Goal: Task Accomplishment & Management: Use online tool/utility

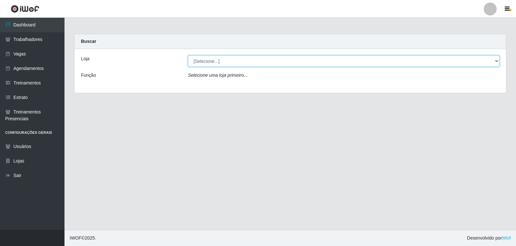
click at [200, 63] on select "[Selecione...] [PERSON_NAME] Clan - [GEOGRAPHIC_DATA]" at bounding box center [343, 60] width 311 height 11
select select "452"
click at [188, 55] on select "[Selecione...] [PERSON_NAME] Clan - [GEOGRAPHIC_DATA]" at bounding box center [343, 60] width 311 height 11
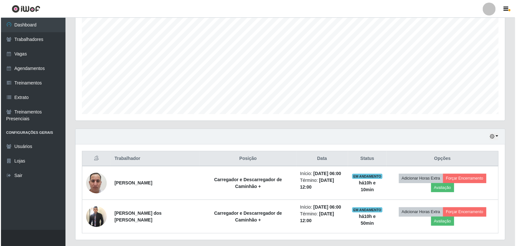
scroll to position [125, 0]
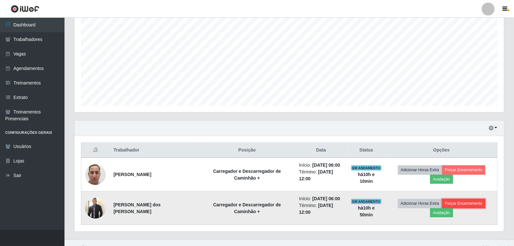
click at [455, 200] on button "Forçar Encerramento" at bounding box center [463, 203] width 43 height 9
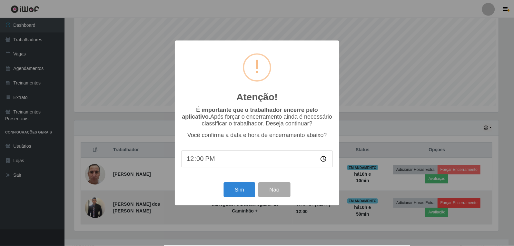
scroll to position [133, 425]
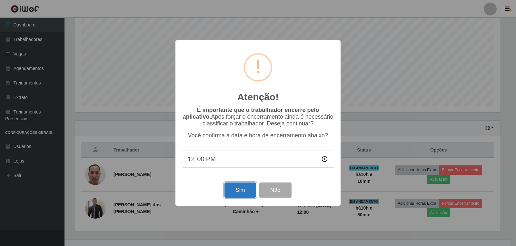
click at [244, 192] on button "Sim" at bounding box center [239, 189] width 31 height 15
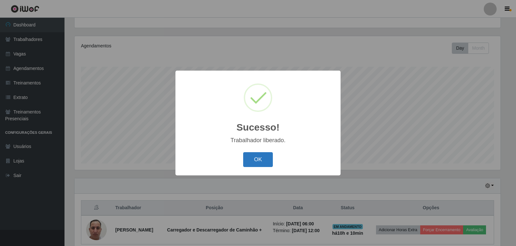
click at [262, 156] on button "OK" at bounding box center [258, 159] width 30 height 15
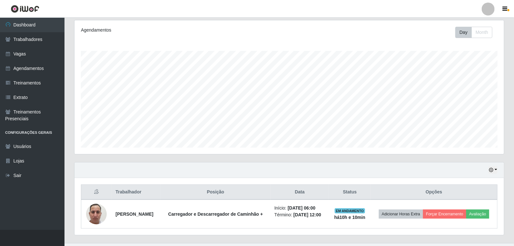
scroll to position [96, 0]
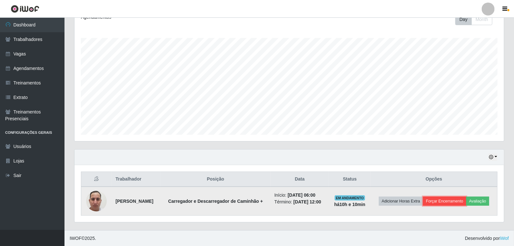
click at [440, 202] on button "Forçar Encerramento" at bounding box center [444, 201] width 43 height 9
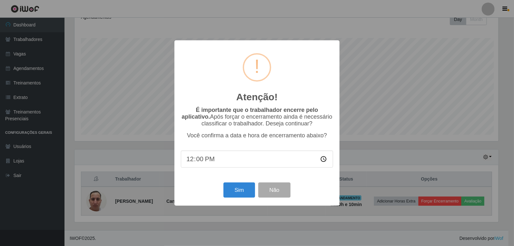
scroll to position [133, 425]
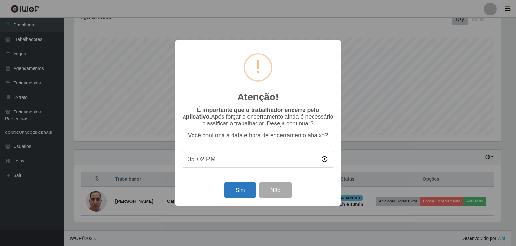
type input "17:20"
click at [232, 188] on button "Sim" at bounding box center [239, 189] width 31 height 15
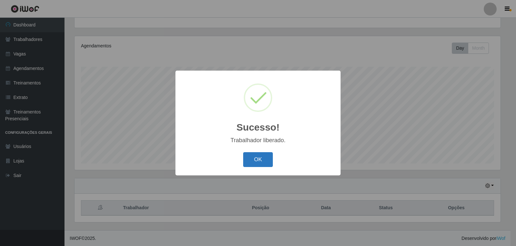
click at [256, 163] on button "OK" at bounding box center [258, 159] width 30 height 15
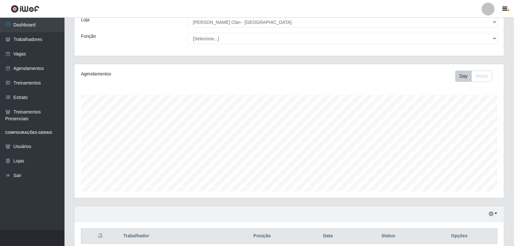
scroll to position [0, 0]
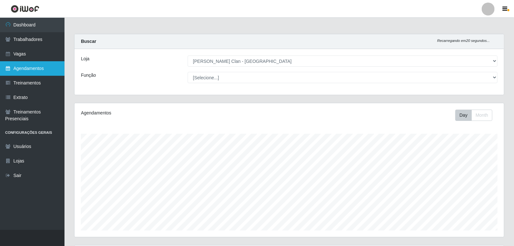
click at [32, 65] on link "Agendamentos" at bounding box center [32, 68] width 64 height 15
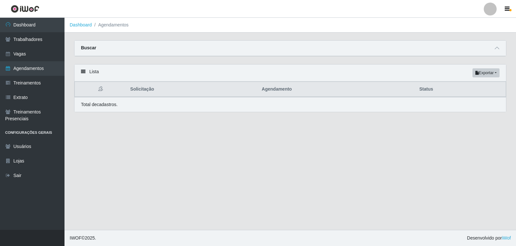
click at [492, 49] on div "Buscar" at bounding box center [289, 48] width 431 height 15
click at [495, 49] on icon at bounding box center [496, 48] width 5 height 5
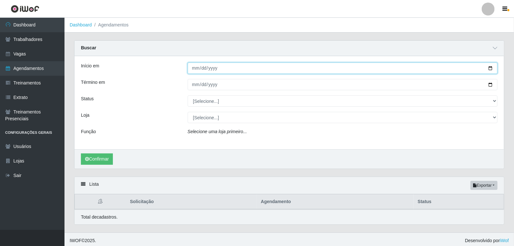
click at [194, 69] on input "Início em" at bounding box center [343, 68] width 310 height 11
type input "[DATE]"
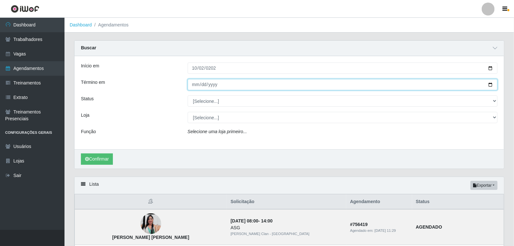
click at [196, 84] on input "Término em" at bounding box center [343, 84] width 310 height 11
type input "[DATE]"
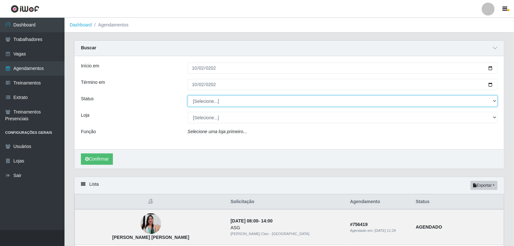
click at [200, 102] on select "[Selecione...] AGENDADO AGUARDANDO LIBERAR EM ANDAMENTO EM REVISÃO FINALIZADO C…" at bounding box center [343, 100] width 310 height 11
select select "AGENDADO"
click at [188, 95] on select "[Selecione...] AGENDADO AGUARDANDO LIBERAR EM ANDAMENTO EM REVISÃO FINALIZADO C…" at bounding box center [343, 100] width 310 height 11
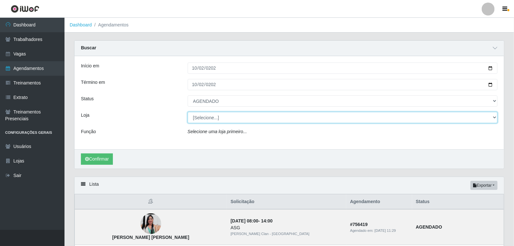
click at [209, 119] on select "[Selecione...] [PERSON_NAME] Clan - [GEOGRAPHIC_DATA]" at bounding box center [343, 117] width 310 height 11
select select "452"
click at [188, 112] on select "[Selecione...] [PERSON_NAME] Clan - [GEOGRAPHIC_DATA]" at bounding box center [343, 117] width 310 height 11
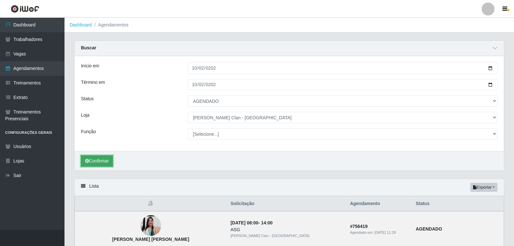
click at [99, 162] on button "Confirmar" at bounding box center [97, 160] width 32 height 11
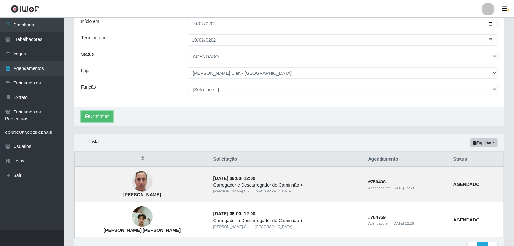
scroll to position [81, 0]
